Goal: Answer question/provide support

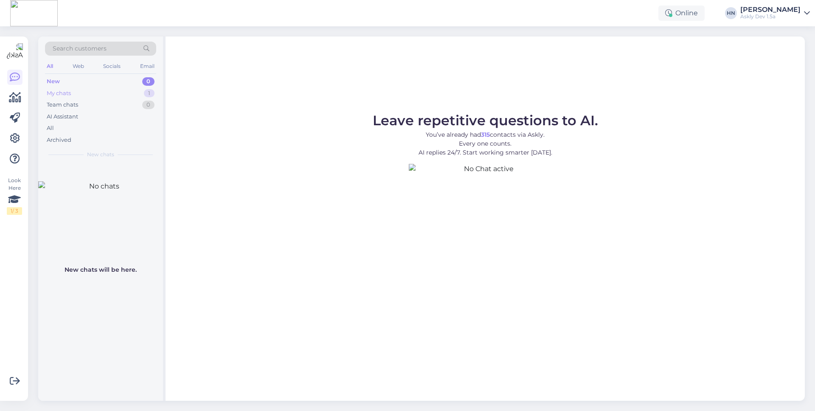
click at [103, 89] on div "My chats 1" at bounding box center [100, 93] width 111 height 12
click at [102, 93] on div "My chats 1" at bounding box center [100, 93] width 111 height 12
click at [104, 119] on div "AI Assistant" at bounding box center [100, 117] width 111 height 12
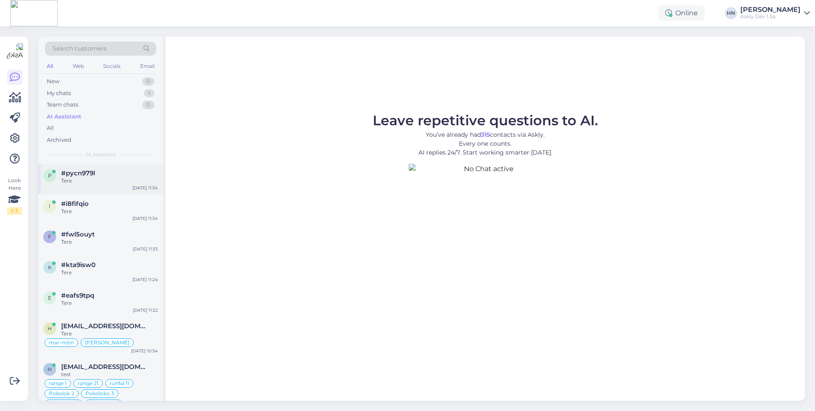
click at [98, 189] on div "p #pycn979l Tere [DATE] 11:34" at bounding box center [100, 178] width 125 height 31
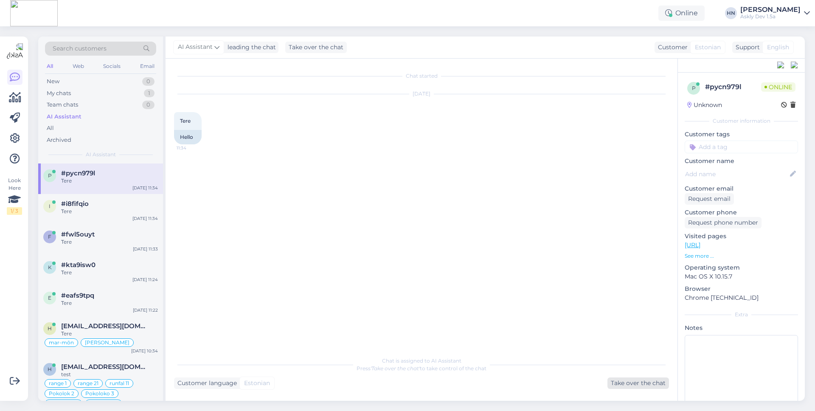
click at [634, 386] on div "Take over the chat" at bounding box center [639, 383] width 62 height 11
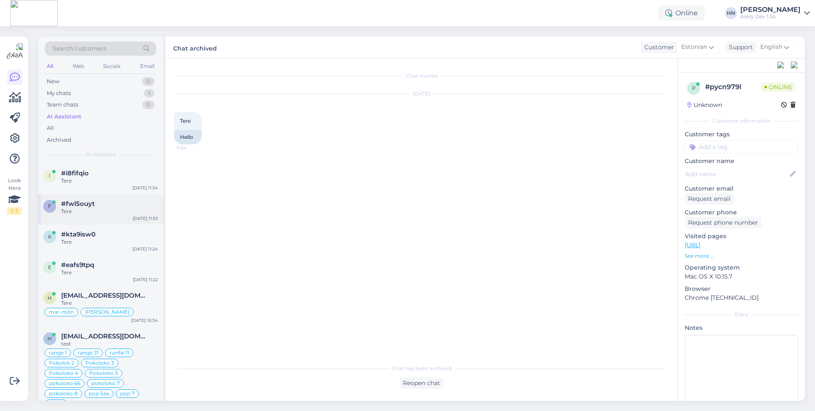
click at [106, 209] on div "Tere" at bounding box center [109, 212] width 97 height 8
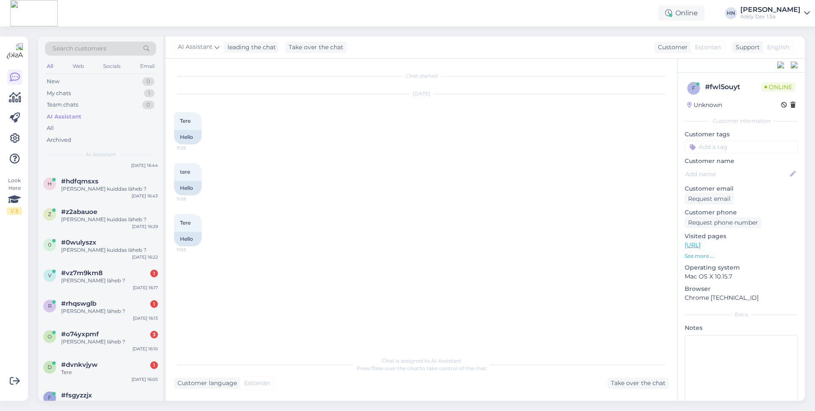
scroll to position [657, 0]
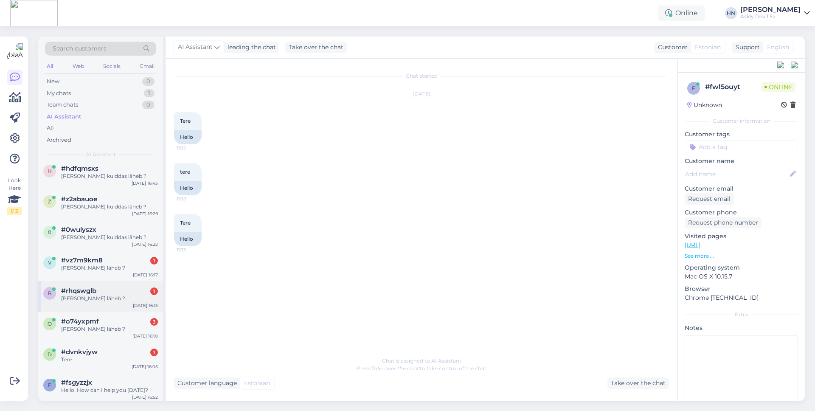
click at [90, 288] on span "#rhqswglb" at bounding box center [78, 291] width 35 height 8
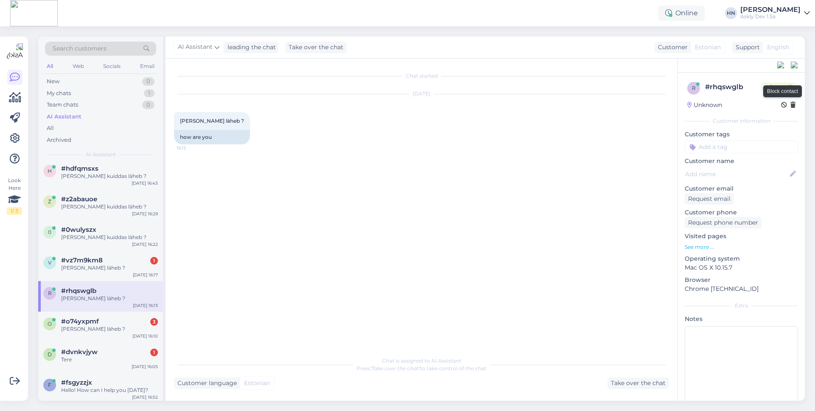
click at [782, 103] on icon at bounding box center [784, 105] width 6 height 6
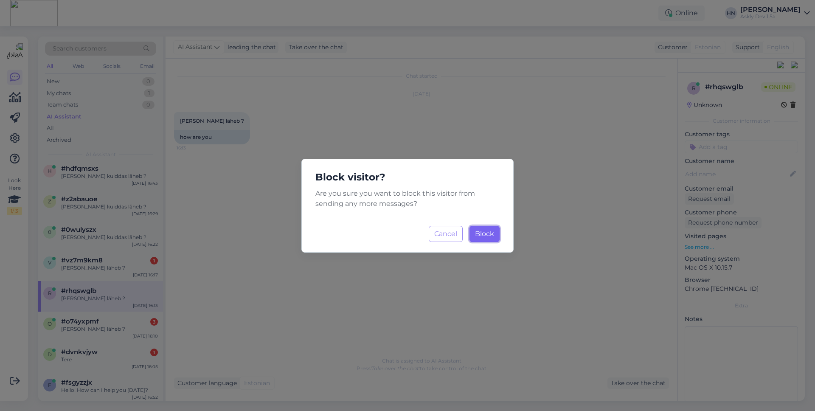
click at [491, 240] on button "Block Loading..." at bounding box center [485, 234] width 30 height 16
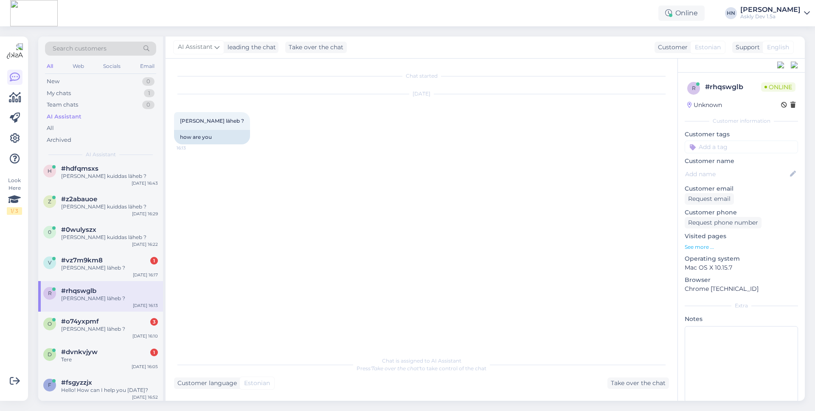
scroll to position [0, 0]
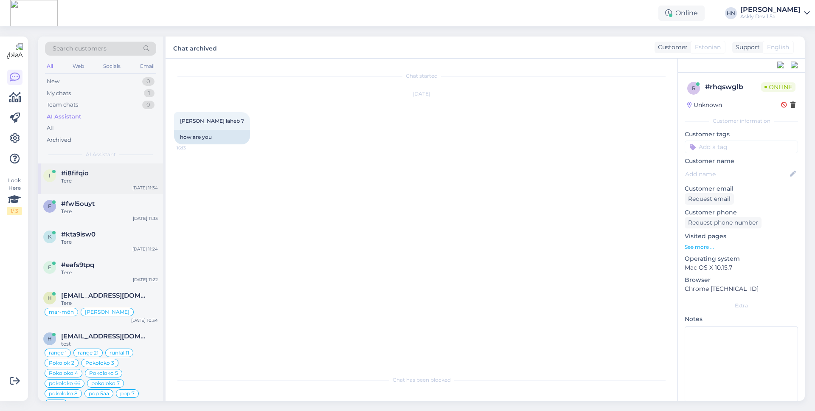
click at [127, 173] on div "#i8fifqio" at bounding box center [109, 173] width 97 height 8
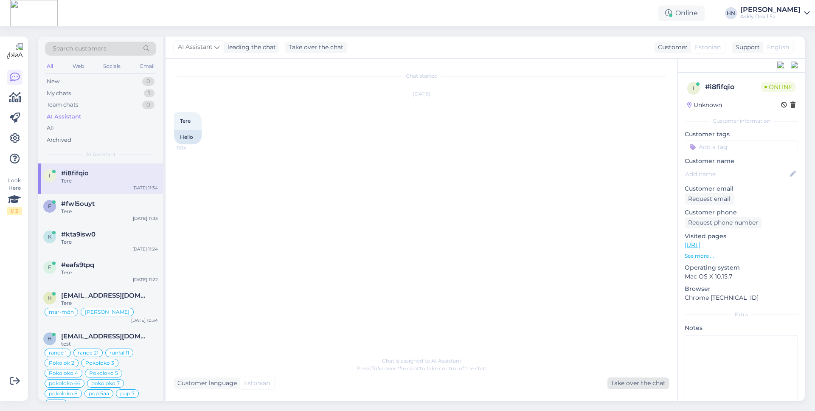
click at [614, 379] on div "Take over the chat" at bounding box center [639, 383] width 62 height 11
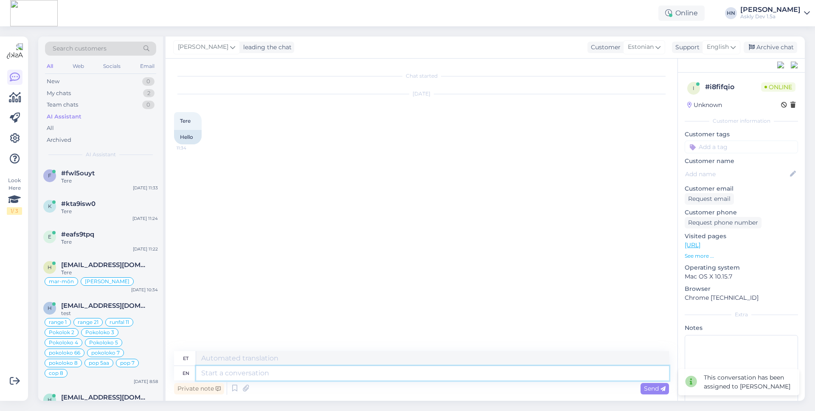
click at [447, 379] on textarea at bounding box center [432, 373] width 473 height 14
type textarea "Testing"
type textarea "Testimine"
click at [777, 49] on div "Archive chat" at bounding box center [771, 47] width 54 height 11
